Goal: Navigation & Orientation: Go to known website

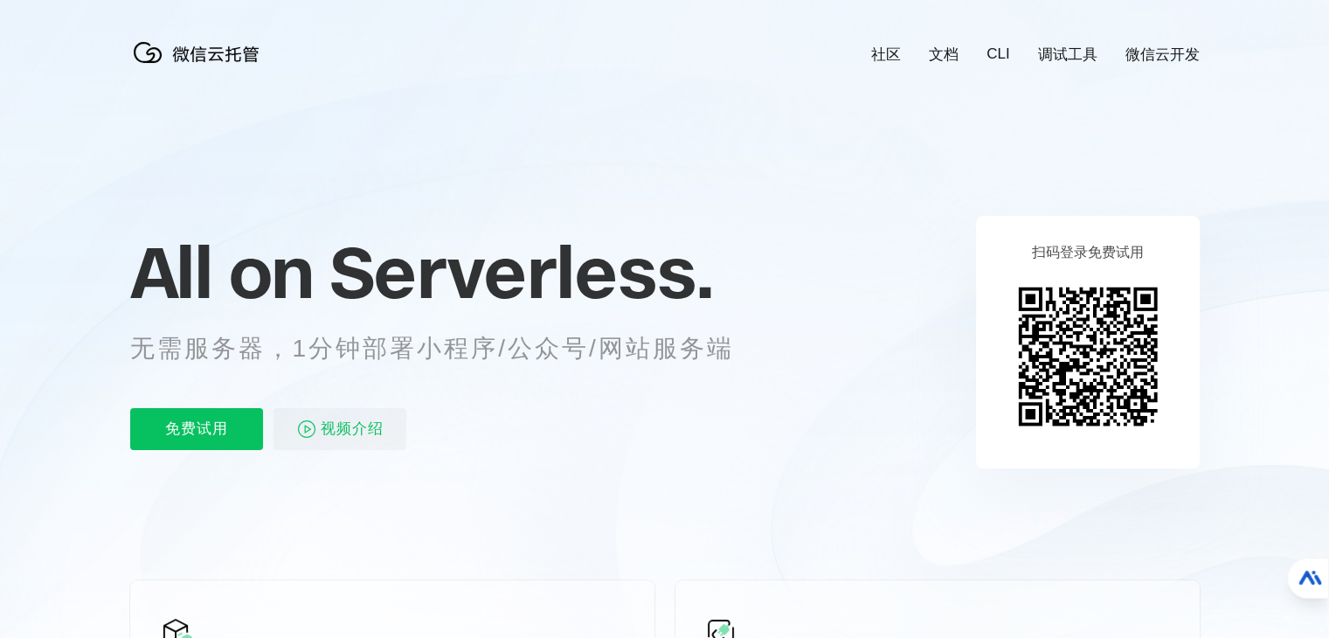
scroll to position [0, 3107]
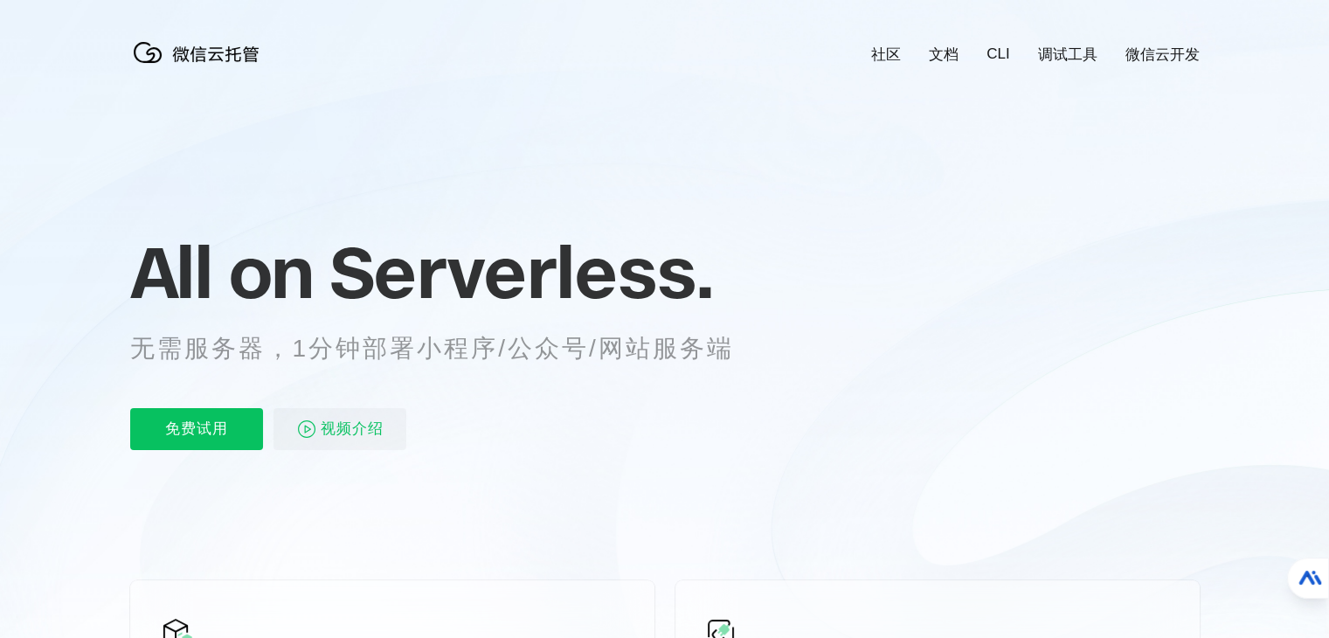
scroll to position [0, 3107]
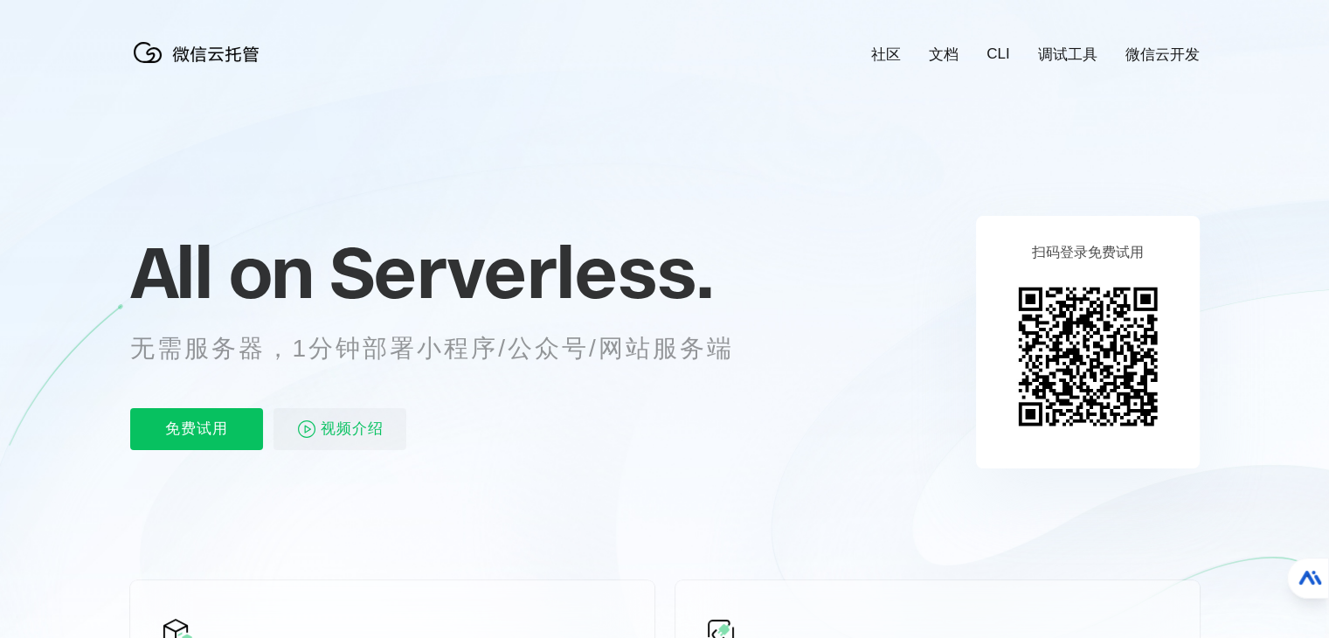
click at [1165, 52] on link "微信云开发" at bounding box center [1162, 55] width 74 height 20
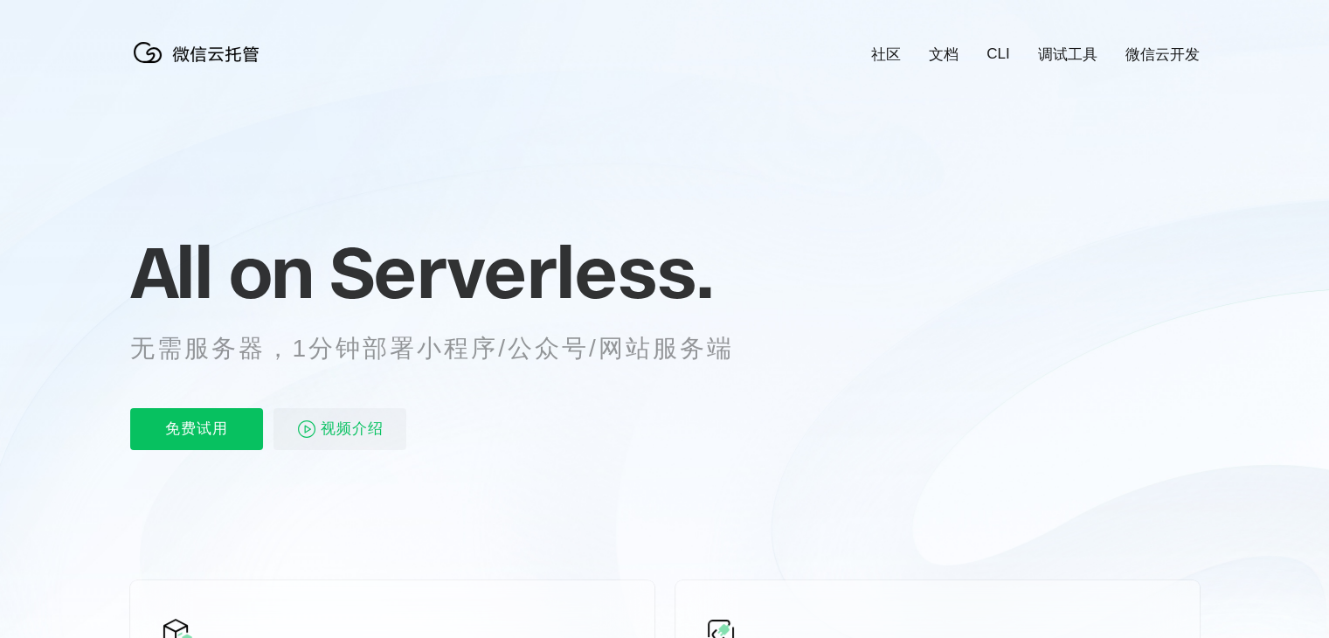
scroll to position [0, 3107]
